Goal: Transaction & Acquisition: Purchase product/service

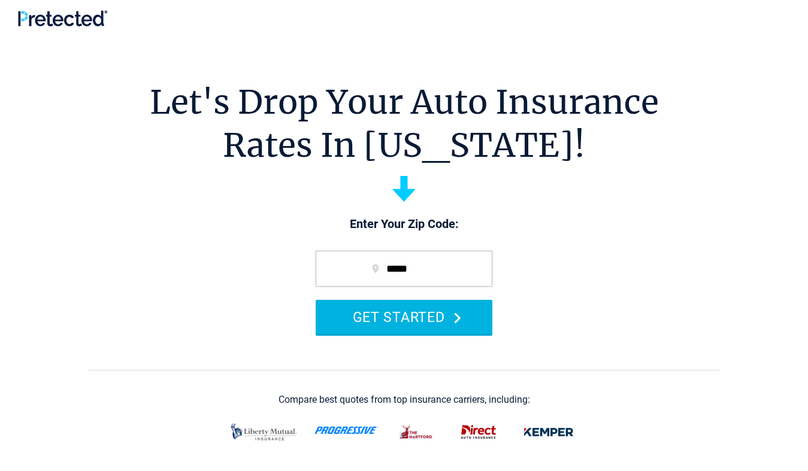
click at [456, 315] on icon "submit" at bounding box center [457, 318] width 7 height 11
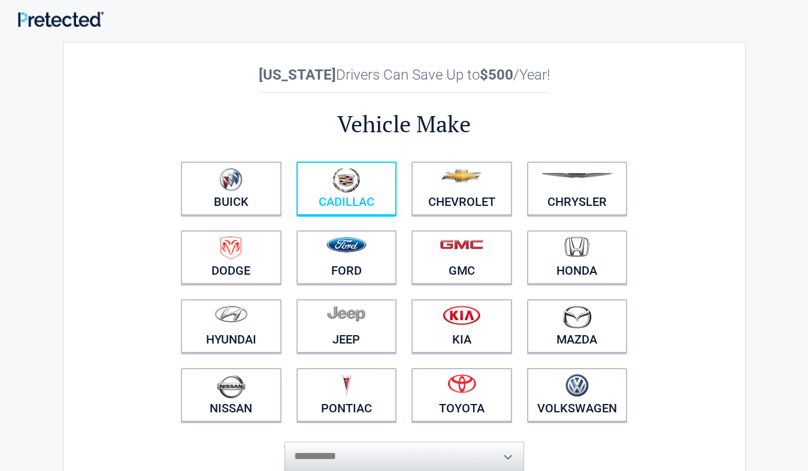
click at [322, 199] on link "Cadillac" at bounding box center [346, 189] width 101 height 54
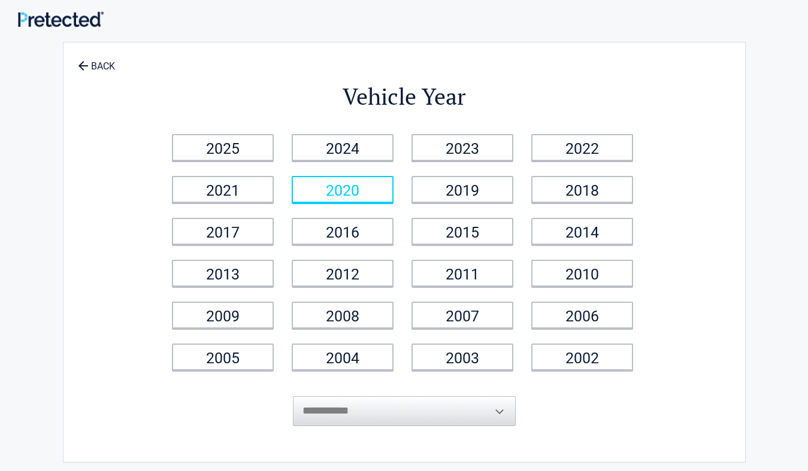
click at [346, 193] on link "2020" at bounding box center [343, 189] width 102 height 27
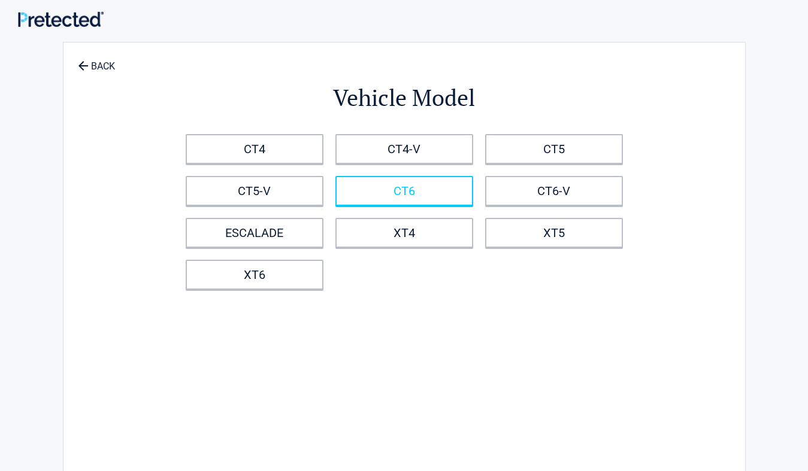
click at [431, 187] on link "CT6" at bounding box center [404, 191] width 138 height 30
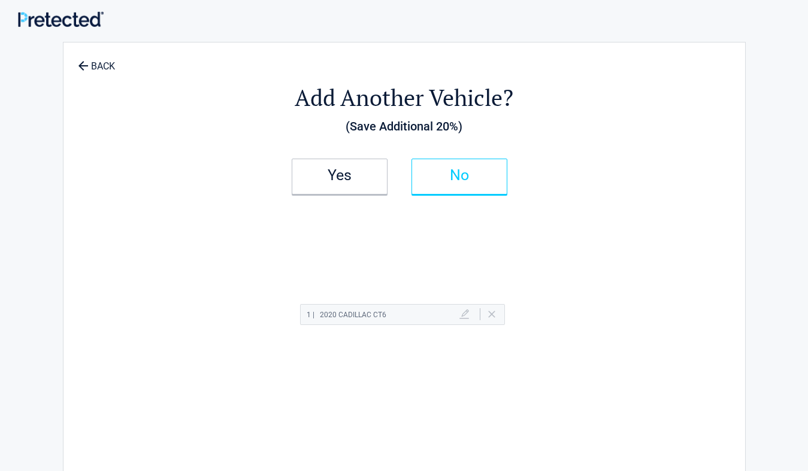
click at [477, 174] on h2 "No" at bounding box center [459, 175] width 71 height 8
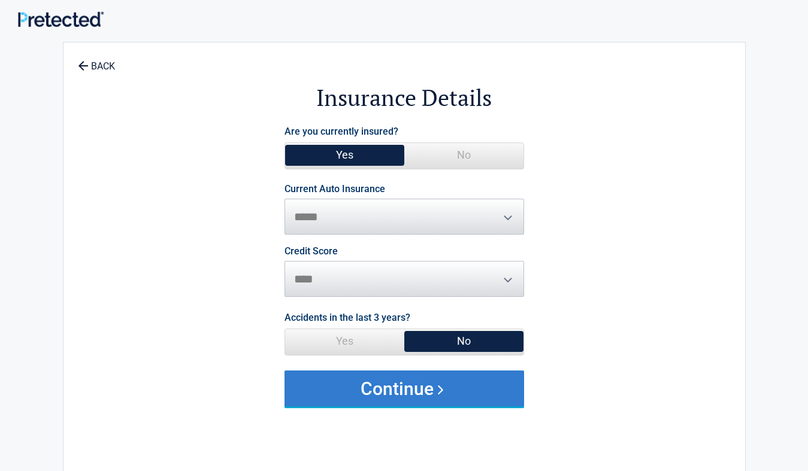
click at [409, 383] on button "Continue" at bounding box center [405, 389] width 240 height 36
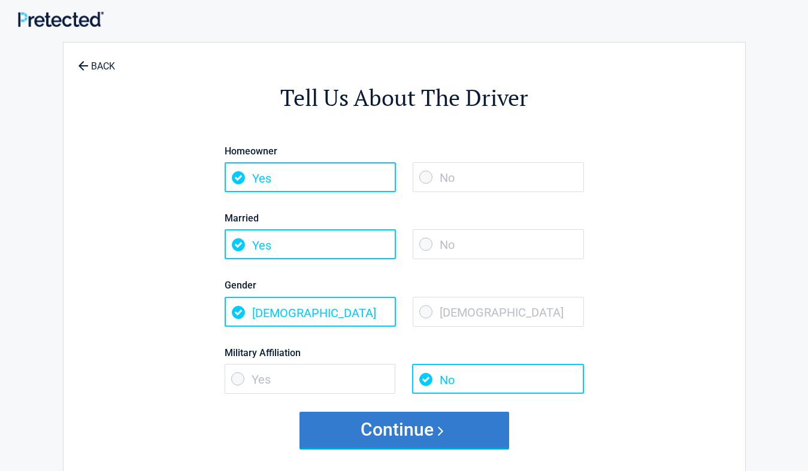
click at [394, 432] on button "Continue" at bounding box center [404, 430] width 210 height 36
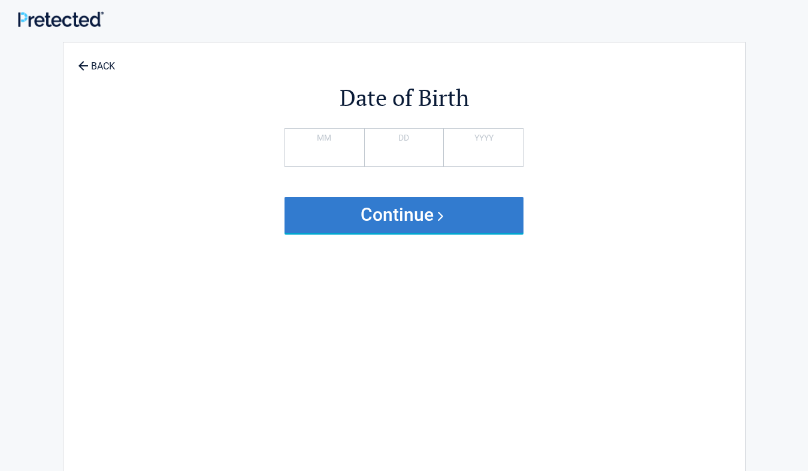
click at [398, 206] on button "Continue" at bounding box center [405, 215] width 240 height 36
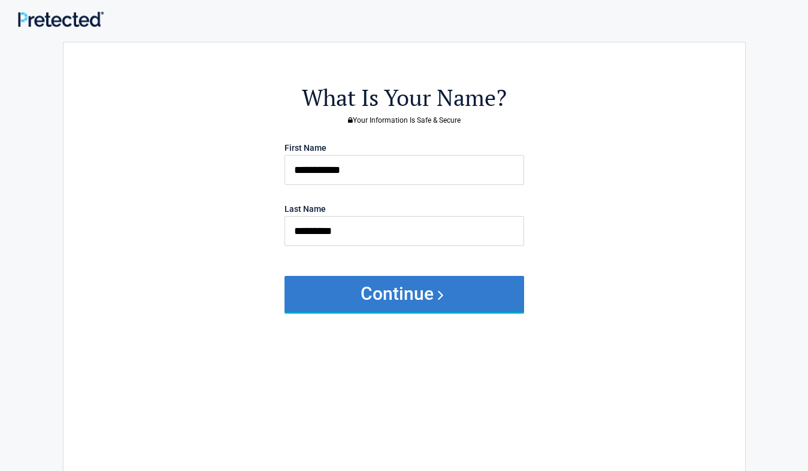
click at [422, 296] on button "Continue" at bounding box center [405, 294] width 240 height 36
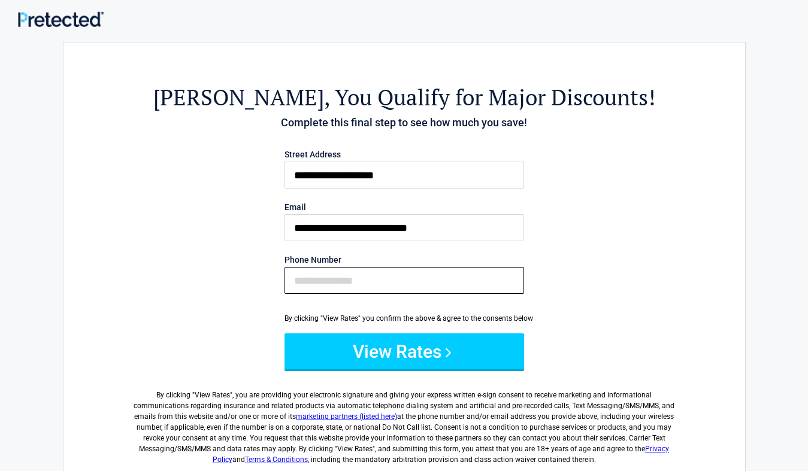
click at [411, 285] on input "Phone Number" at bounding box center [405, 280] width 240 height 27
paste input "**********"
type input "**********"
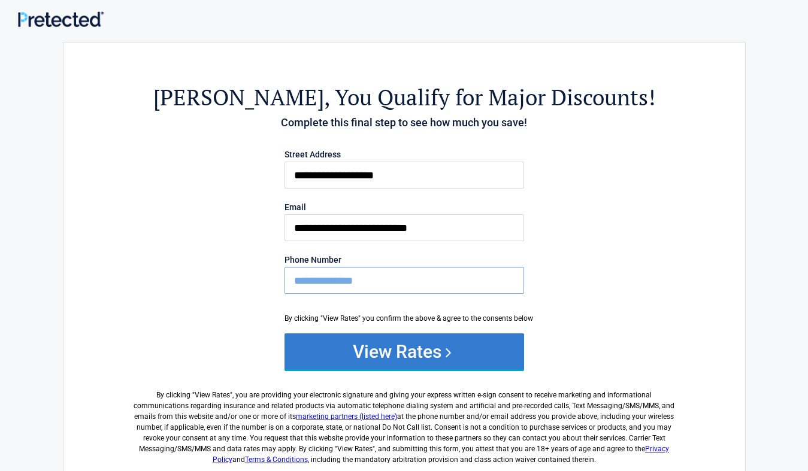
click at [405, 364] on button "View Rates" at bounding box center [405, 352] width 240 height 36
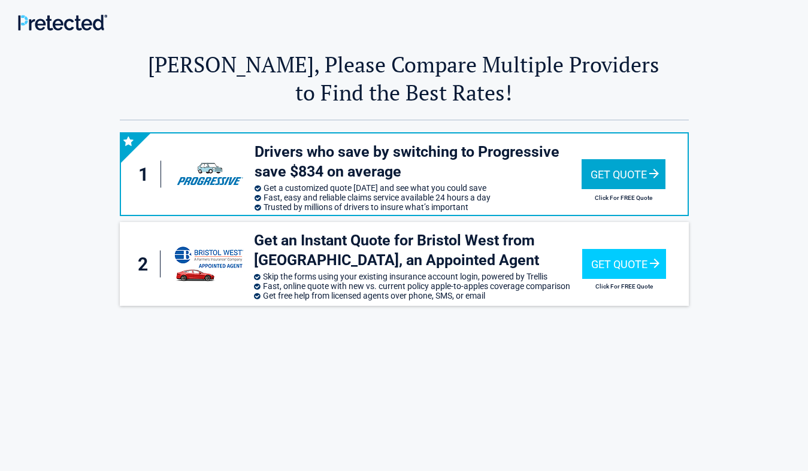
click at [624, 169] on div "Get Quote" at bounding box center [624, 174] width 84 height 30
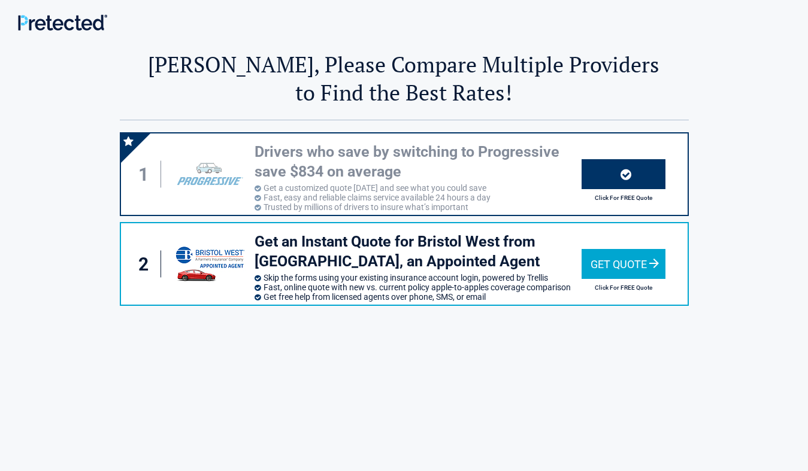
click at [638, 269] on div "Get Quote" at bounding box center [624, 264] width 84 height 30
